Goal: Use online tool/utility: Utilize a website feature to perform a specific function

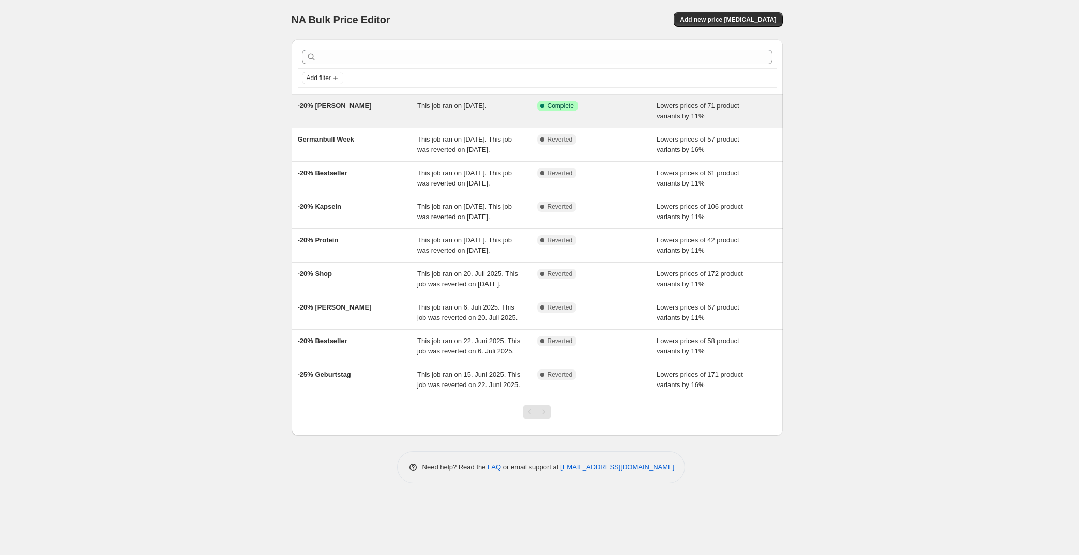
click at [401, 106] on div "-20% [PERSON_NAME]" at bounding box center [358, 111] width 120 height 21
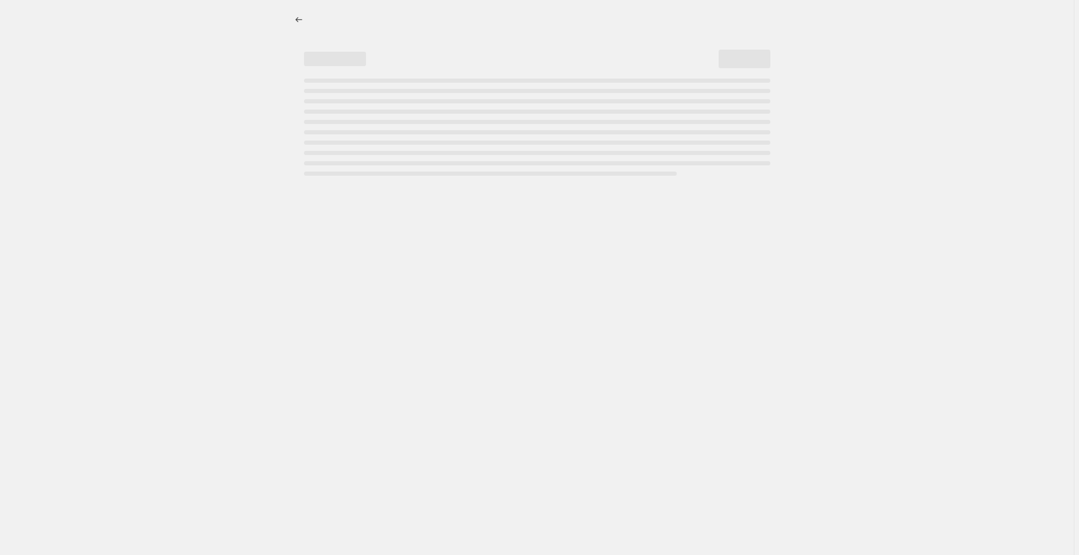
select select "percentage"
select select "no_change"
select select "collection"
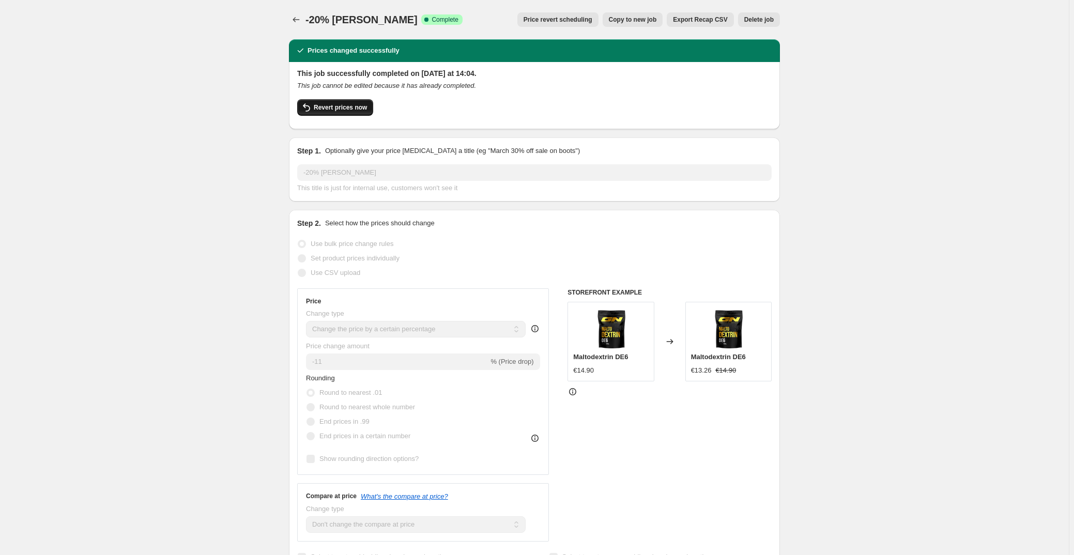
click at [339, 108] on span "Revert prices now" at bounding box center [340, 107] width 53 height 8
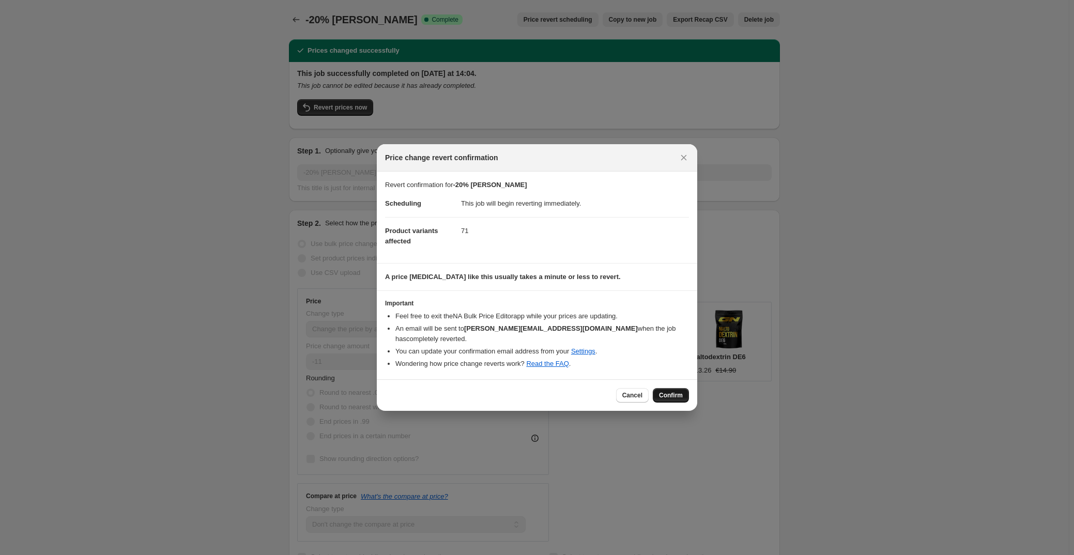
click at [668, 391] on span "Confirm" at bounding box center [671, 395] width 24 height 8
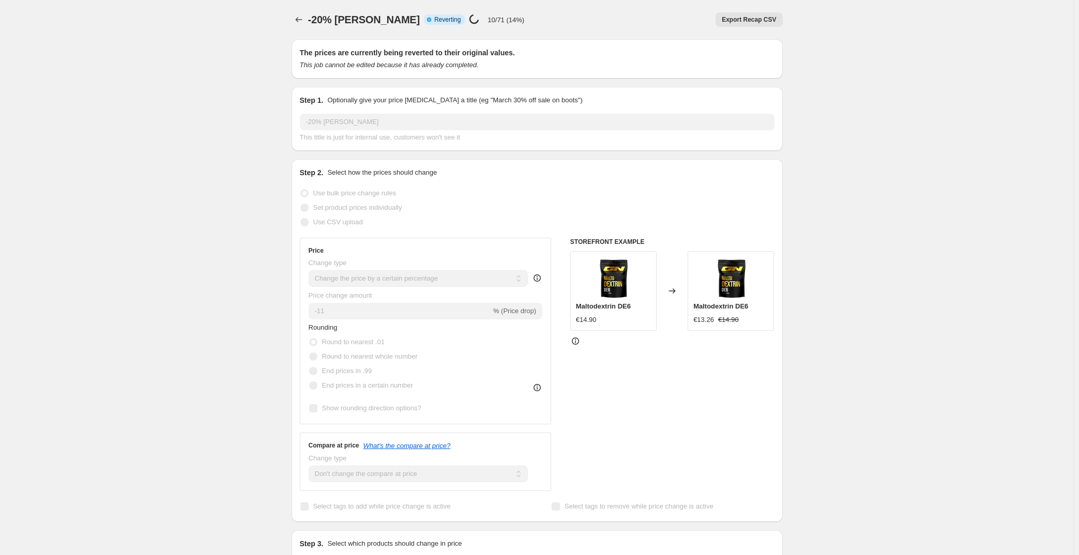
select select "percentage"
select select "no_change"
select select "collection"
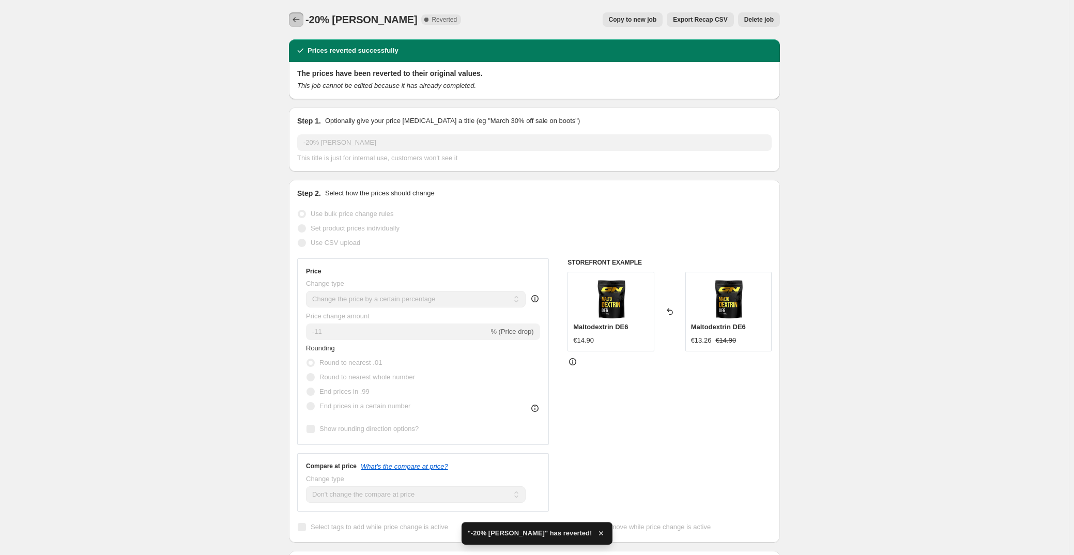
click at [296, 16] on icon "Price change jobs" at bounding box center [296, 19] width 10 height 10
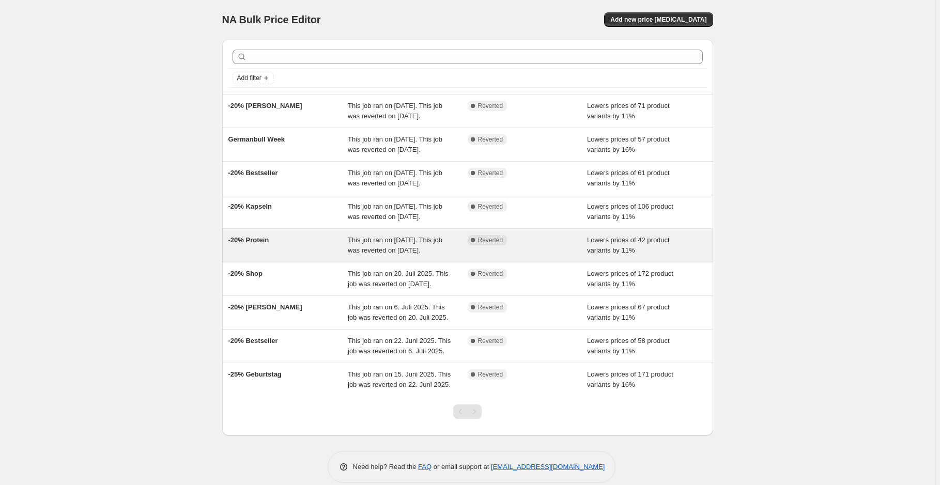
click at [319, 256] on div "-20% Protein" at bounding box center [289, 245] width 120 height 21
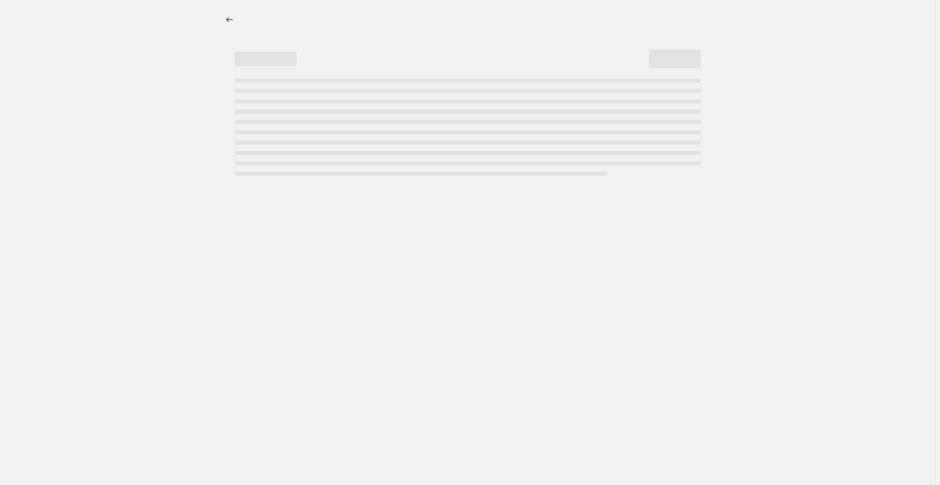
select select "percentage"
select select "no_change"
select select "collection"
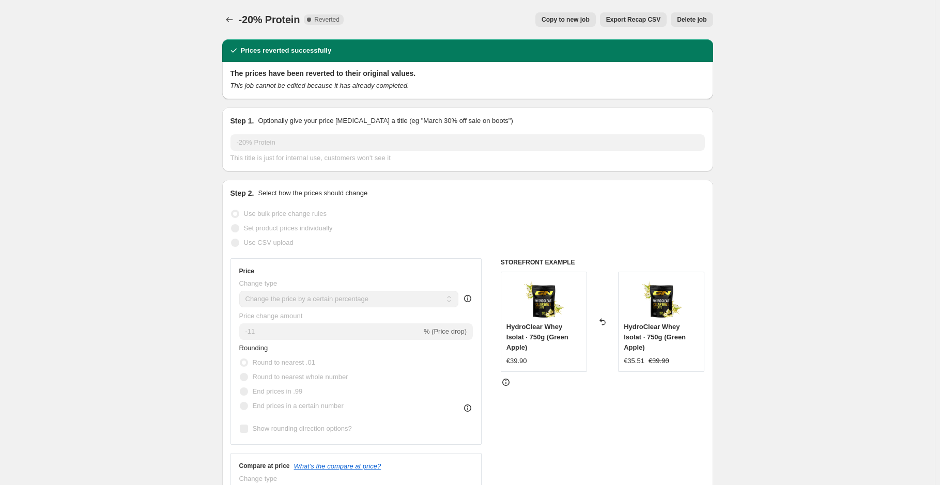
click at [564, 13] on button "Copy to new job" at bounding box center [566, 19] width 60 height 14
select select "percentage"
select select "no_change"
select select "collection"
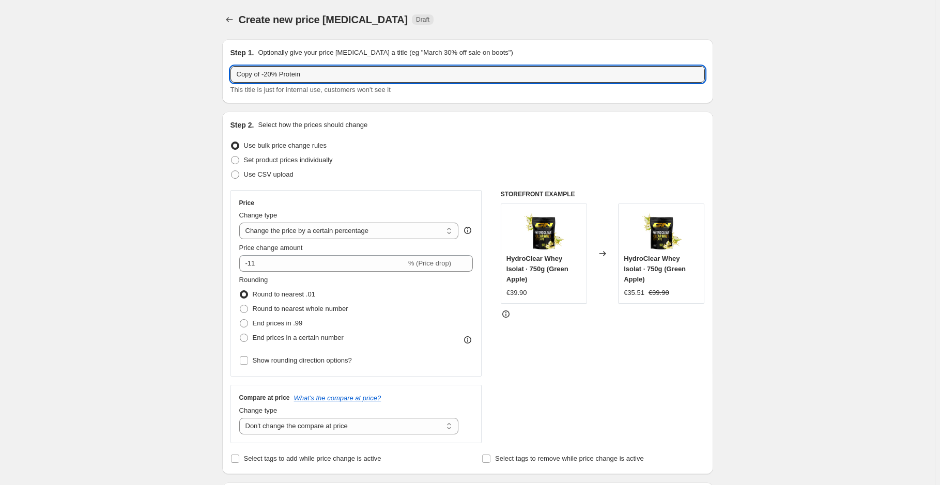
drag, startPoint x: 264, startPoint y: 72, endPoint x: 172, endPoint y: 85, distance: 92.3
type input "-20% Protein"
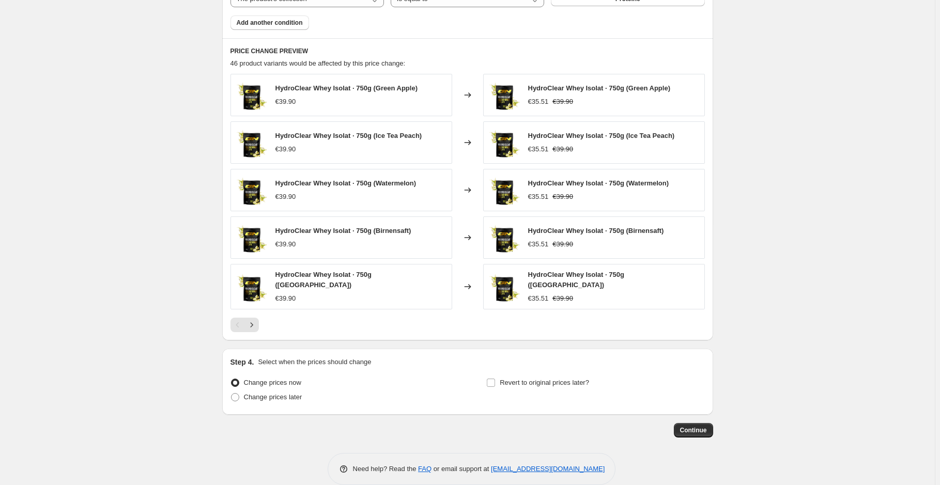
scroll to position [663, 0]
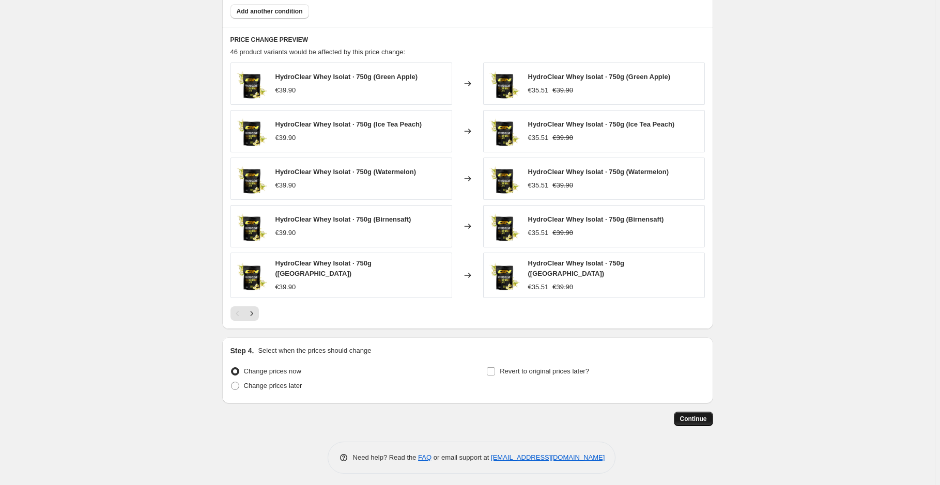
click at [703, 419] on button "Continue" at bounding box center [693, 419] width 39 height 14
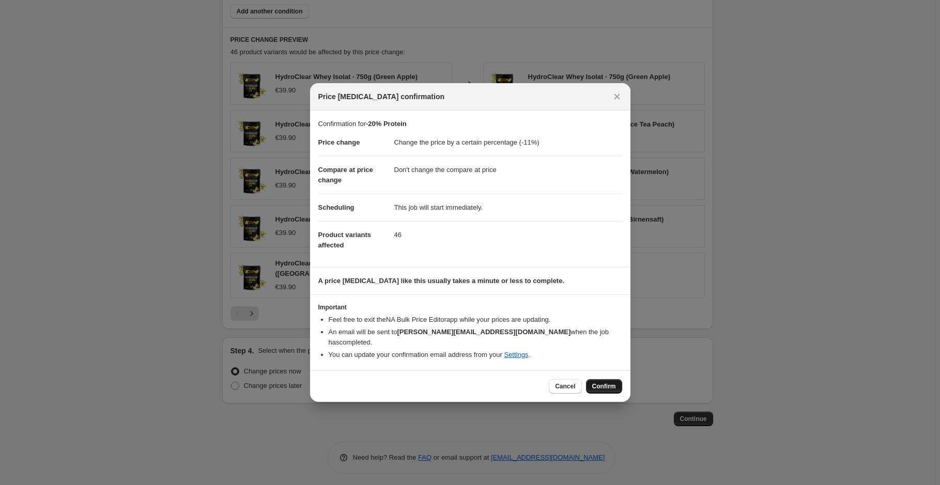
click at [610, 383] on span "Confirm" at bounding box center [604, 387] width 24 height 8
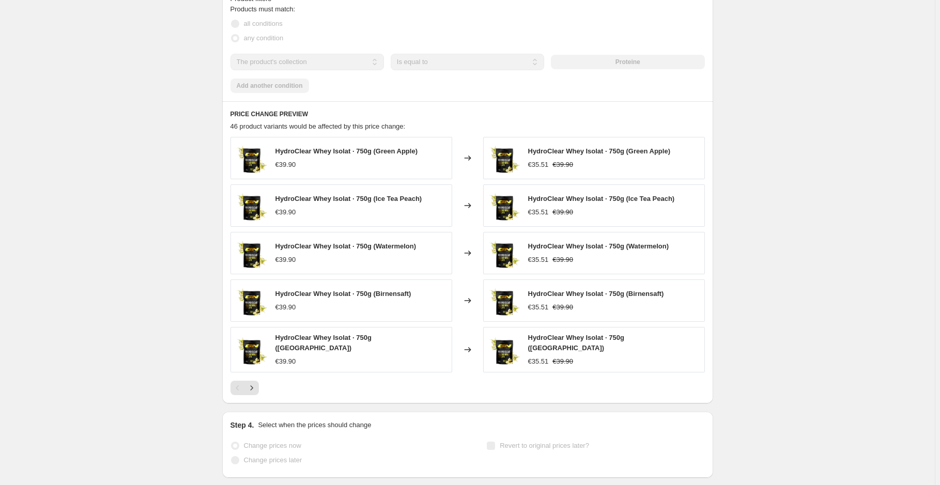
scroll to position [690, 0]
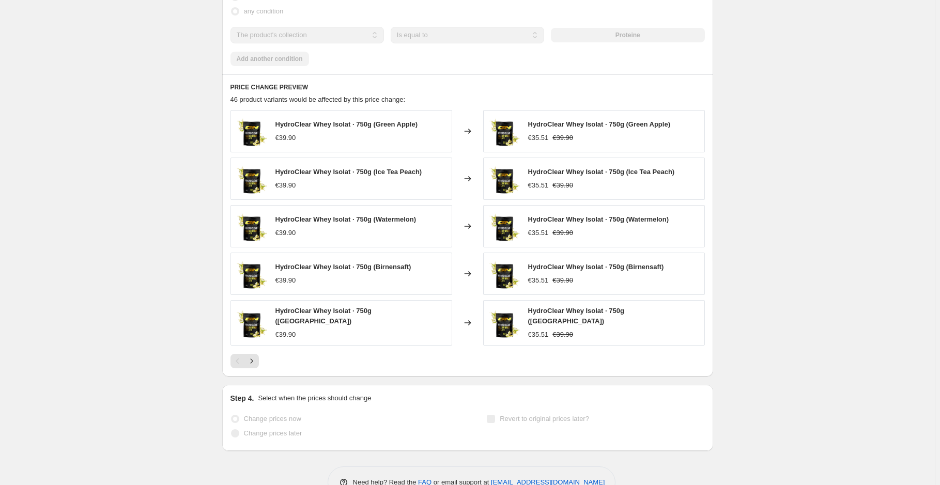
select select "percentage"
select select "no_change"
select select "collection"
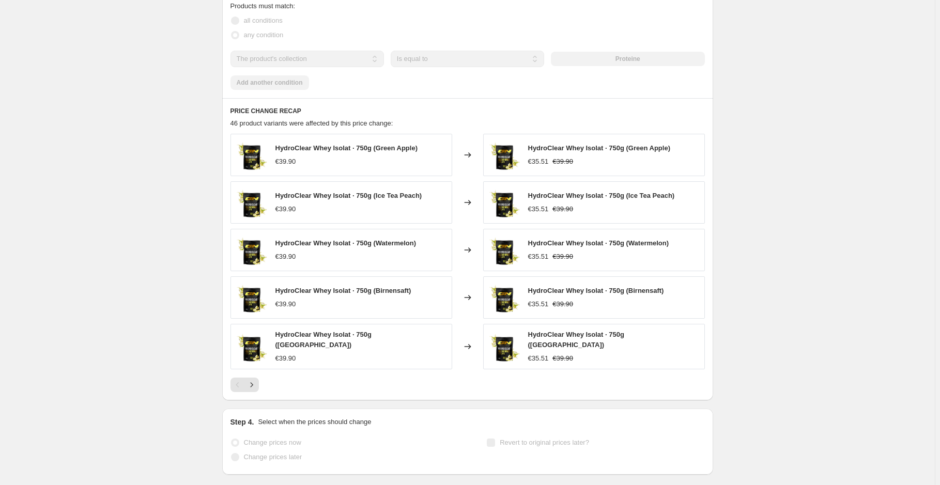
scroll to position [0, 0]
